Goal: Information Seeking & Learning: Check status

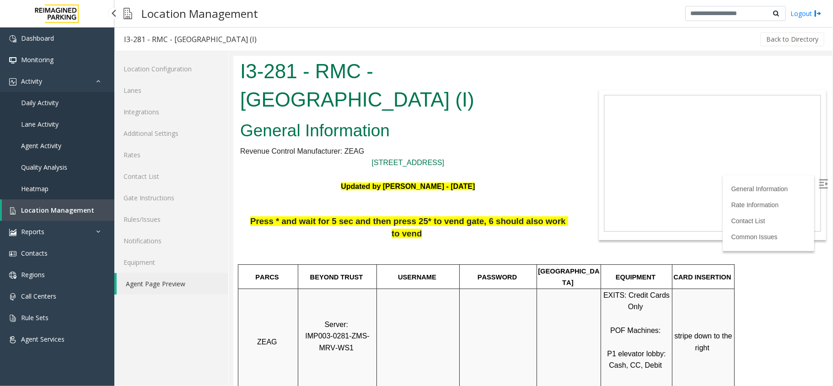
scroll to position [305, 0]
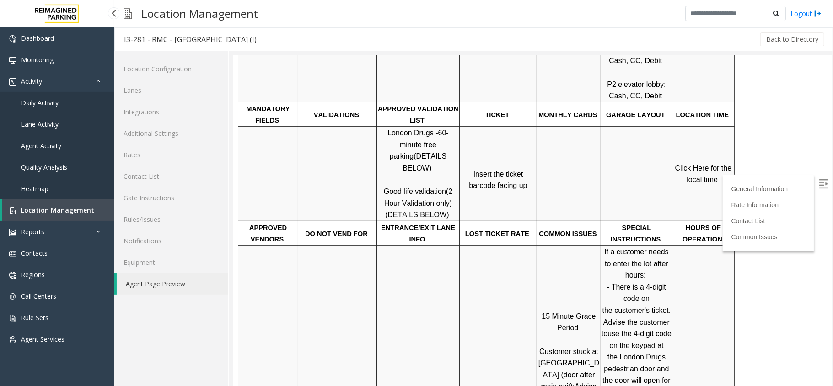
click at [44, 103] on span "Daily Activity" at bounding box center [39, 102] width 37 height 9
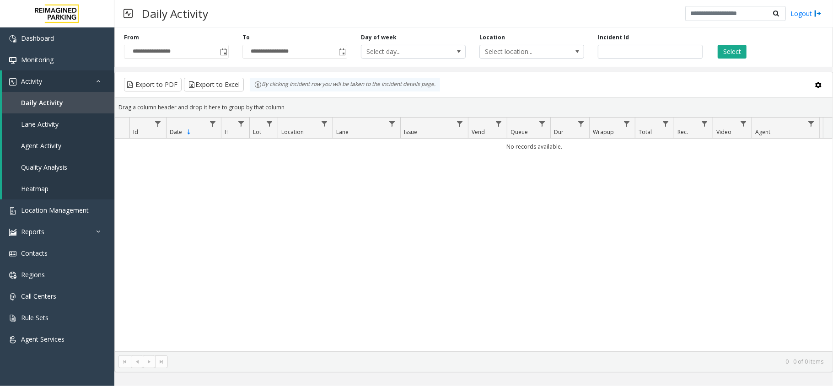
click at [221, 52] on span "Toggle popup" at bounding box center [223, 51] width 7 height 7
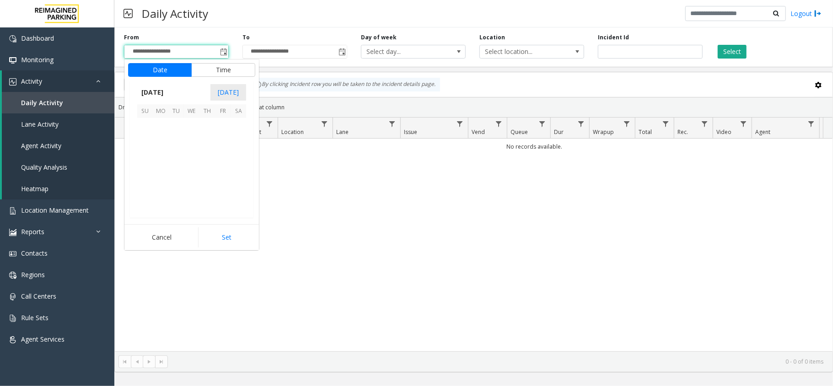
scroll to position [164108, 0]
click at [212, 123] on span "4" at bounding box center [207, 126] width 16 height 16
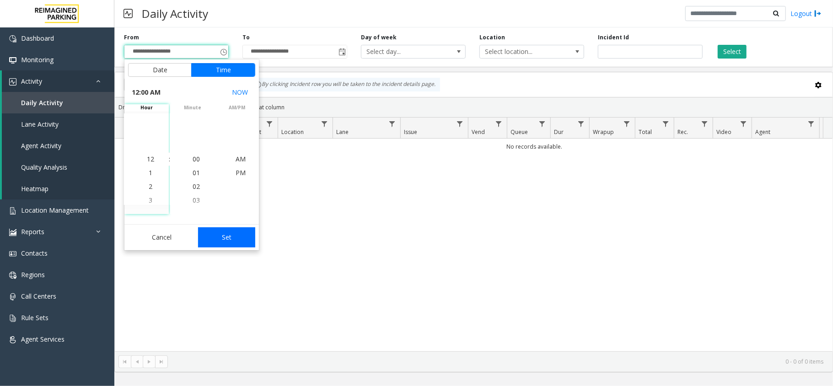
click at [232, 230] on button "Set" at bounding box center [227, 237] width 58 height 20
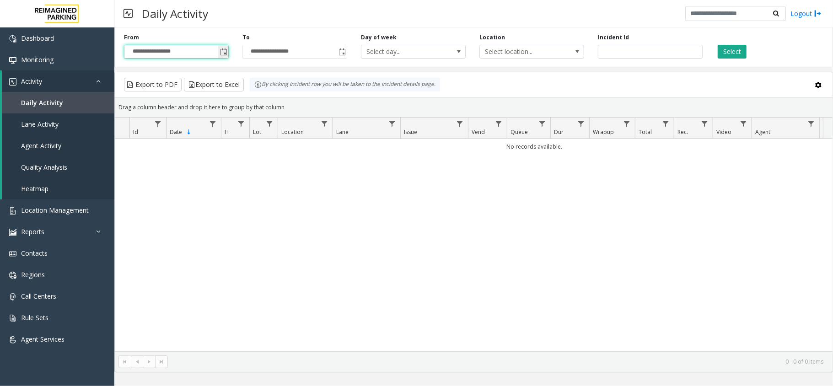
click at [226, 45] on span "Toggle popup" at bounding box center [223, 51] width 10 height 15
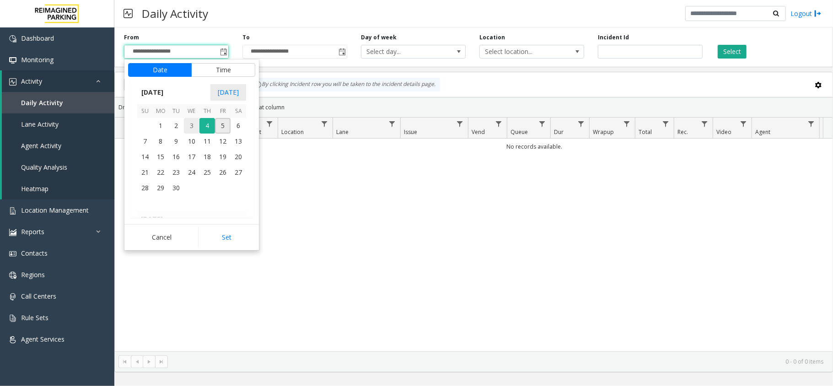
click at [189, 127] on span "3" at bounding box center [192, 126] width 16 height 16
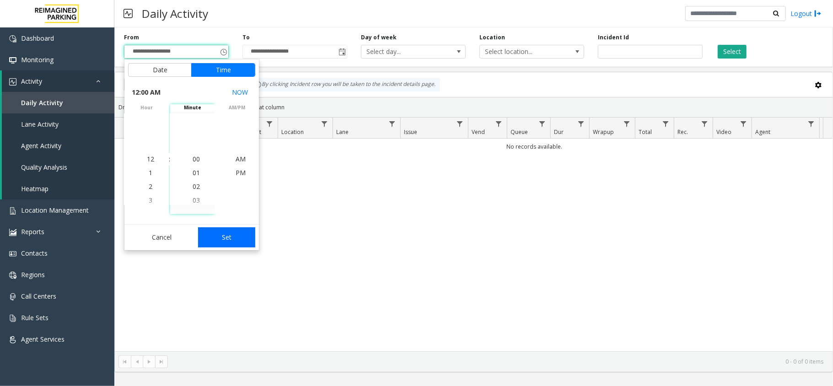
click at [221, 238] on button "Set" at bounding box center [227, 237] width 58 height 20
type input "**********"
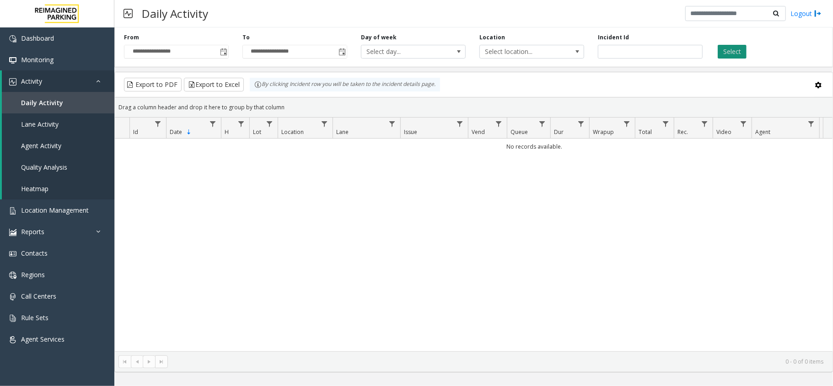
click at [745, 56] on button "Select" at bounding box center [731, 52] width 29 height 14
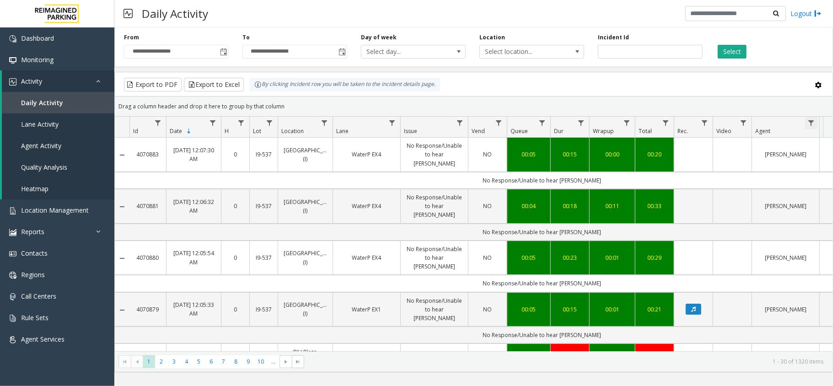
click at [809, 123] on span "Data table" at bounding box center [810, 122] width 7 height 7
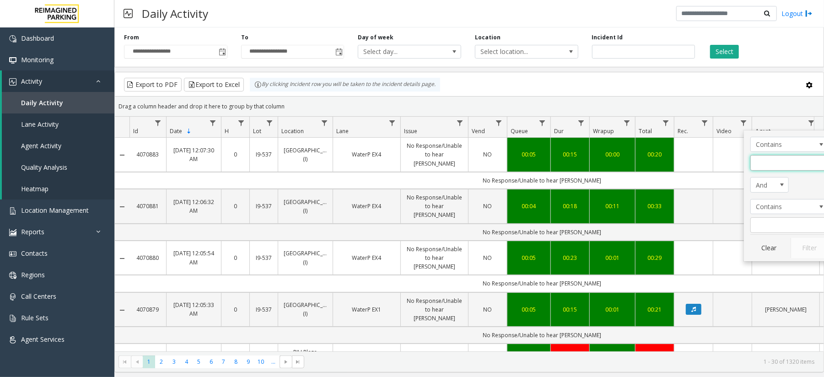
click at [783, 171] on input "Agent Filter" at bounding box center [789, 163] width 78 height 16
type input "**"
click at [800, 247] on button "Filter" at bounding box center [808, 248] width 37 height 20
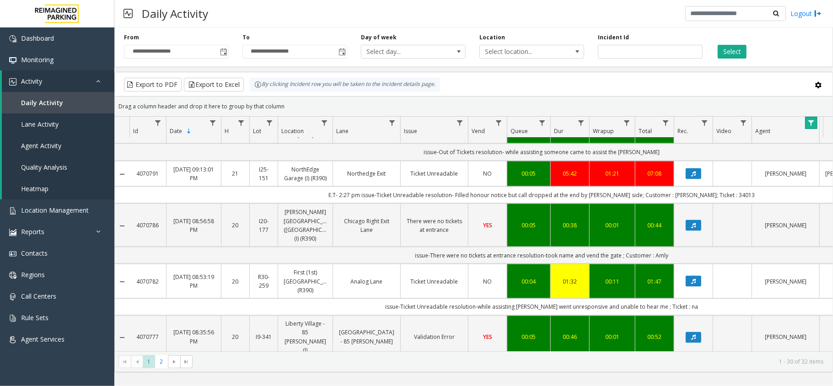
scroll to position [1097, 0]
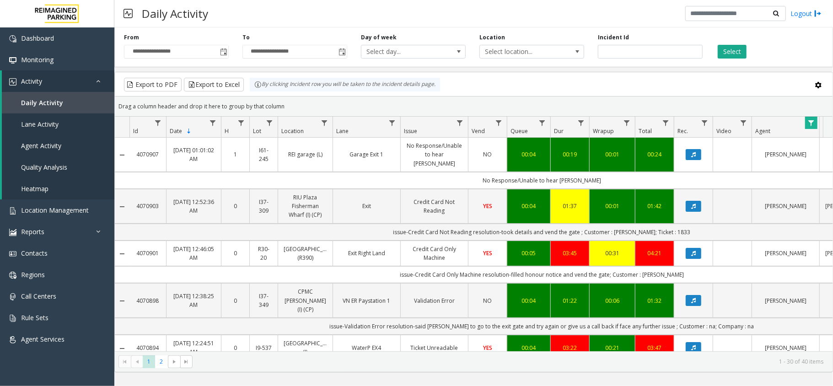
scroll to position [1097, 0]
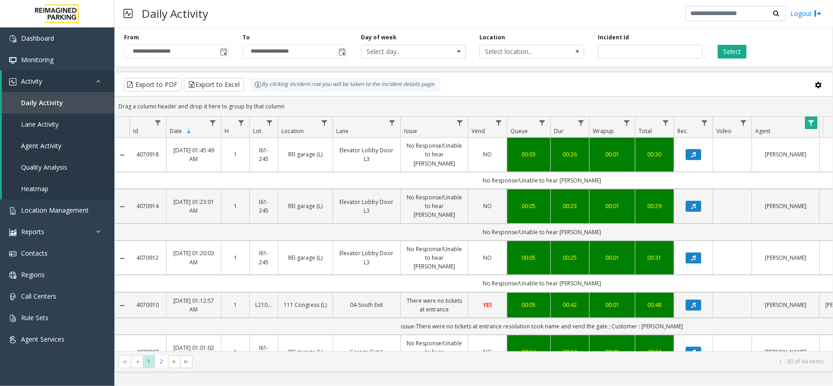
scroll to position [1097, 0]
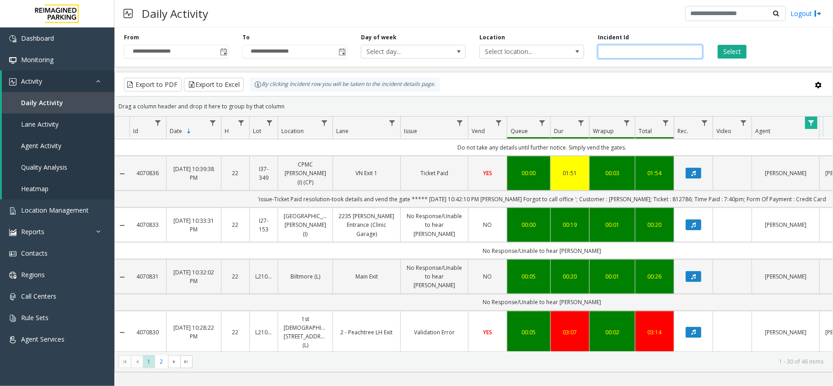
click at [622, 48] on input "number" at bounding box center [650, 52] width 105 height 14
paste input "*******"
click at [736, 51] on button "Select" at bounding box center [731, 52] width 29 height 14
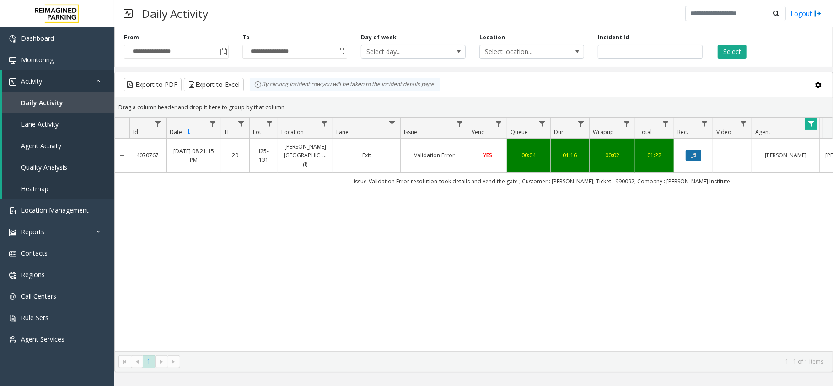
click at [693, 155] on icon "Data table" at bounding box center [693, 155] width 5 height 5
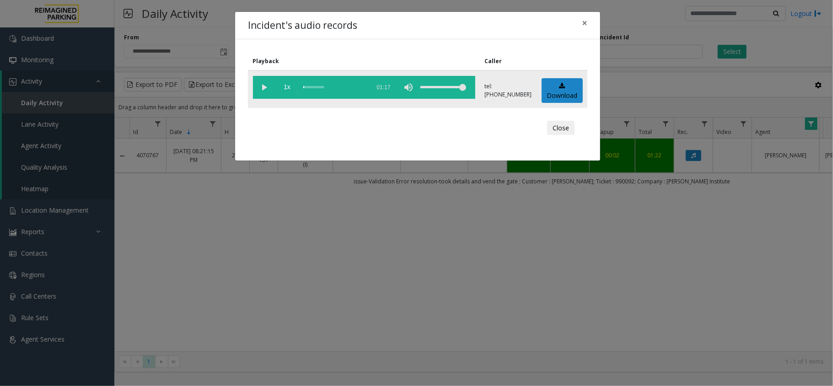
click at [267, 86] on vg-play-pause at bounding box center [264, 87] width 23 height 23
click at [337, 83] on div "scrub bar" at bounding box center [334, 87] width 62 height 23
click at [330, 85] on div "scrub bar" at bounding box center [334, 87] width 62 height 23
click at [557, 123] on button "Close" at bounding box center [560, 128] width 27 height 15
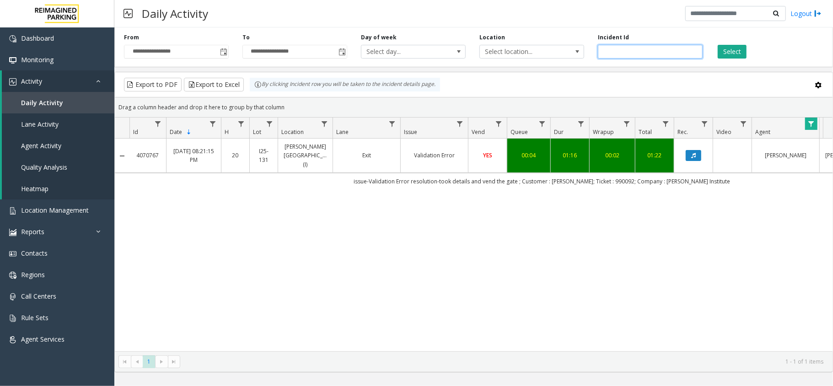
click at [628, 52] on input "*******" at bounding box center [650, 52] width 105 height 14
type input "******"
click at [653, 53] on input "******" at bounding box center [650, 52] width 105 height 14
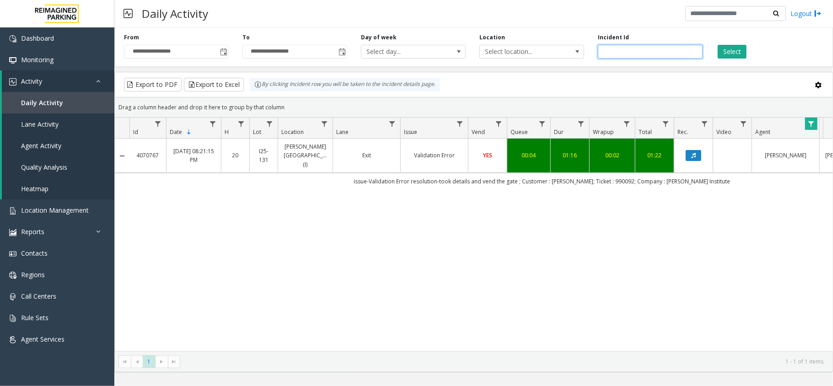
click at [653, 53] on input "number" at bounding box center [650, 52] width 105 height 14
click at [732, 49] on button "Select" at bounding box center [731, 52] width 29 height 14
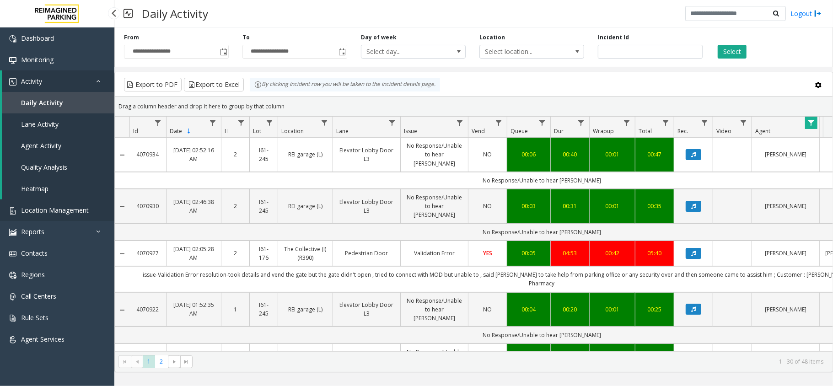
click at [70, 206] on span "Location Management" at bounding box center [55, 210] width 68 height 9
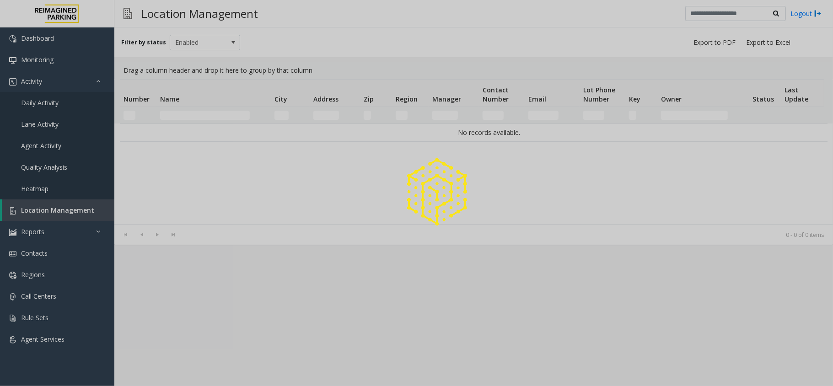
click at [193, 112] on div at bounding box center [416, 193] width 833 height 386
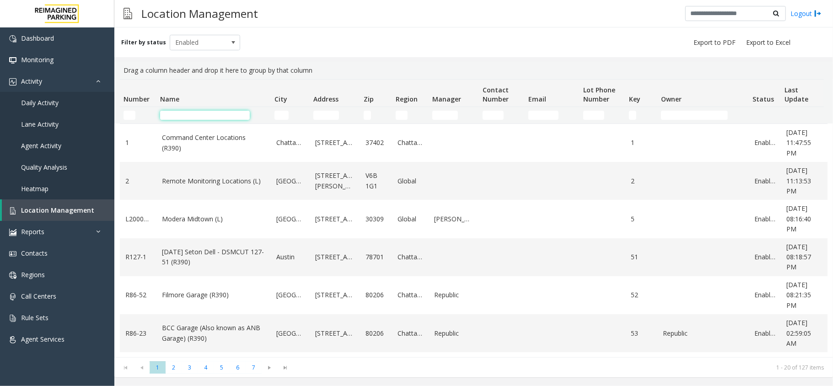
click at [193, 112] on input "Name Filter" at bounding box center [205, 115] width 90 height 9
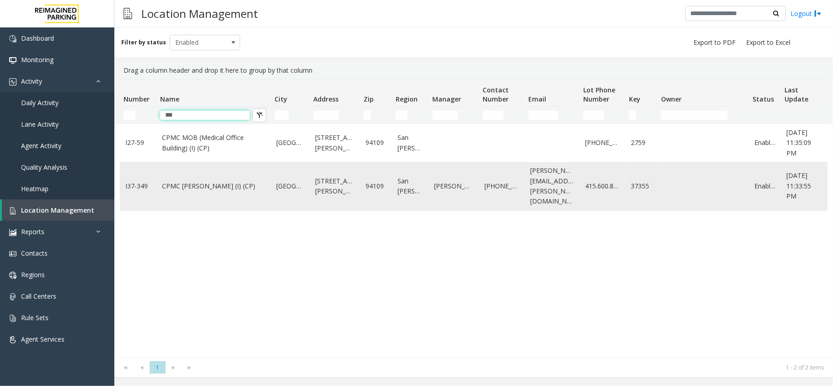
type input "***"
click at [187, 183] on link "CPMC [PERSON_NAME] (I) (CP)" at bounding box center [213, 186] width 103 height 10
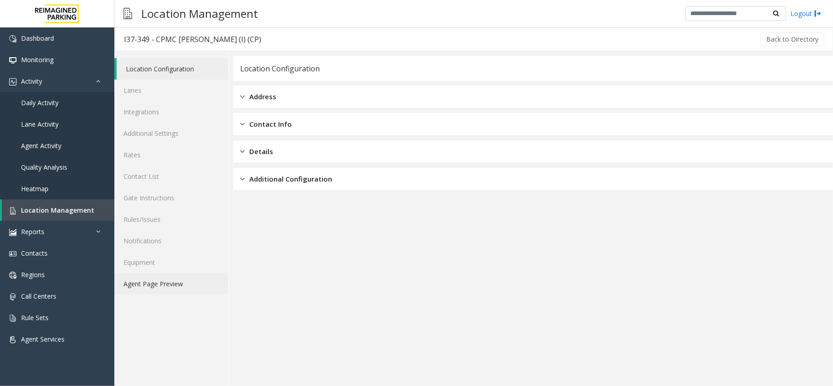
click at [172, 288] on link "Agent Page Preview" at bounding box center [171, 283] width 114 height 21
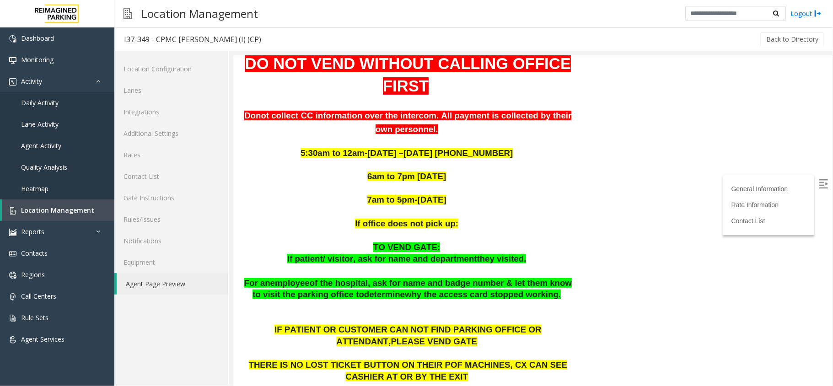
scroll to position [244, 0]
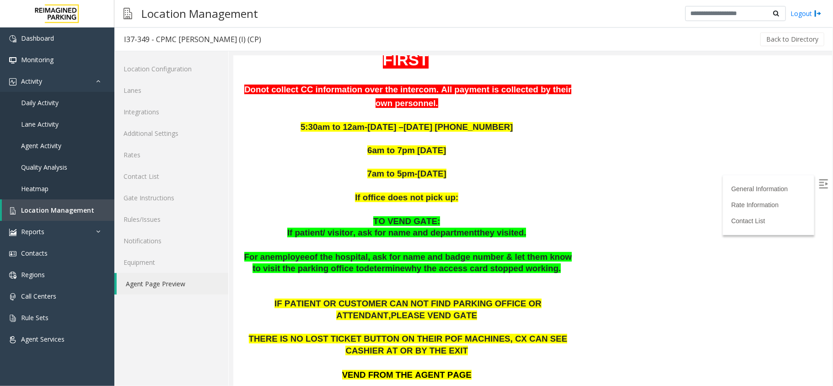
click at [818, 186] on img at bounding box center [822, 183] width 9 height 9
click at [54, 89] on link "Activity" at bounding box center [57, 80] width 114 height 21
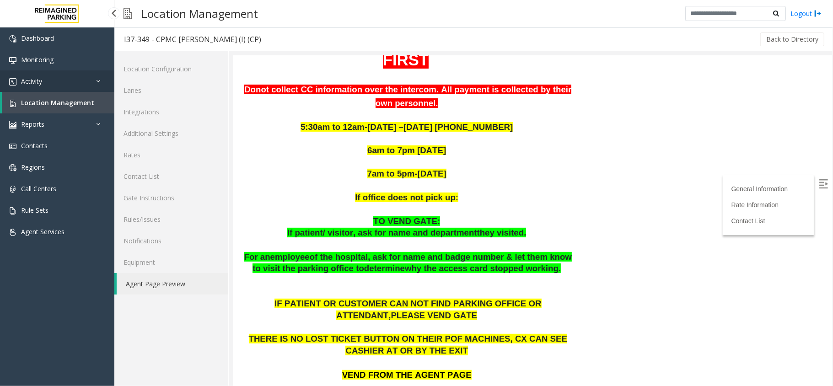
click at [57, 88] on link "Activity" at bounding box center [57, 80] width 114 height 21
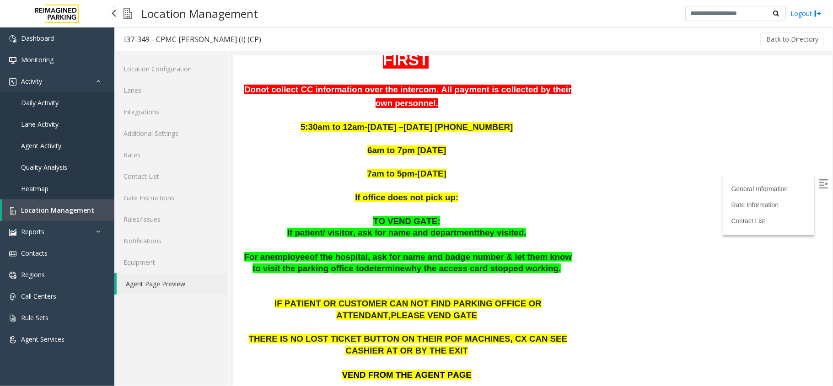
click at [53, 101] on span "Daily Activity" at bounding box center [39, 102] width 37 height 9
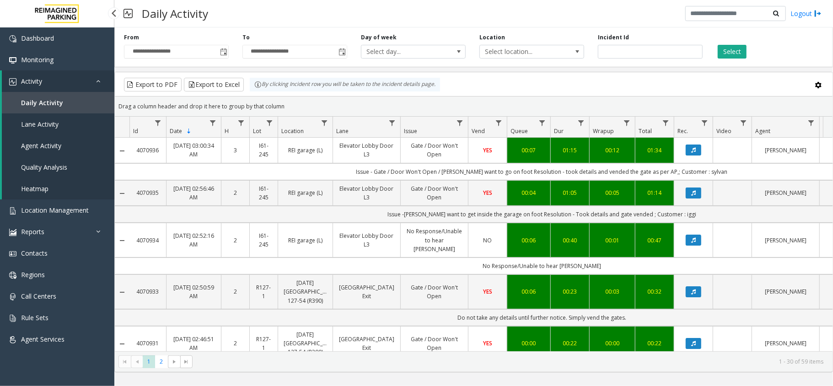
click at [64, 105] on link "Daily Activity" at bounding box center [58, 102] width 112 height 21
click at [68, 71] on link "Activity" at bounding box center [58, 80] width 112 height 21
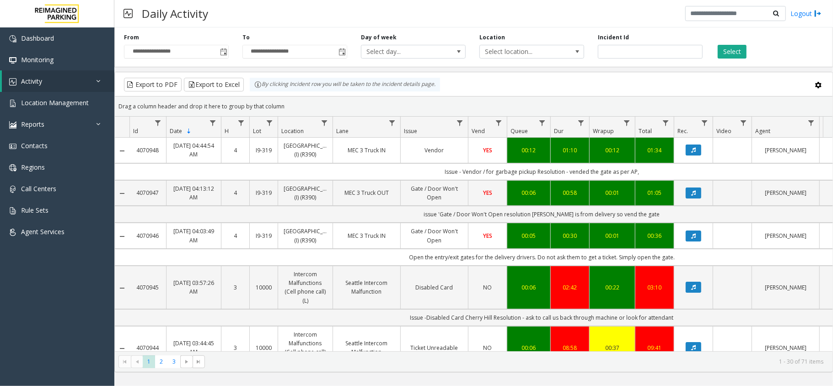
click at [472, 16] on div "Daily Activity Logout" at bounding box center [473, 13] width 718 height 27
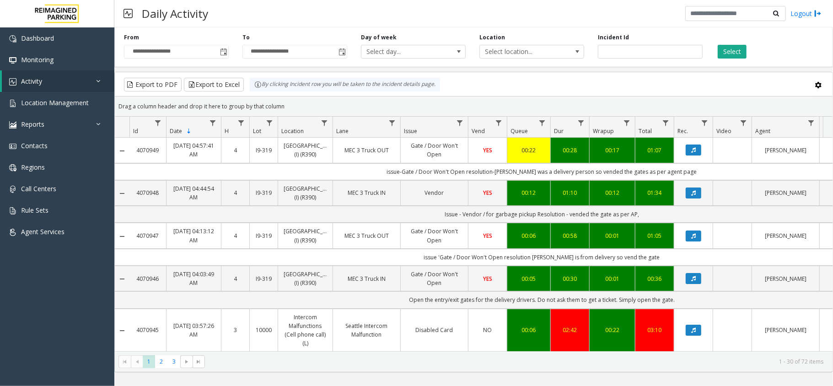
click at [332, 19] on div "Daily Activity Logout" at bounding box center [473, 13] width 718 height 27
